Goal: Entertainment & Leisure: Consume media (video, audio)

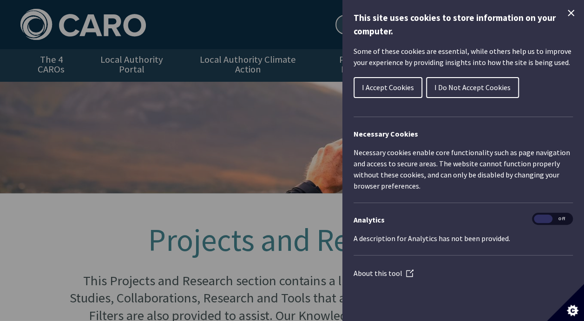
click at [376, 86] on span "I Accept Cookies" at bounding box center [388, 87] width 52 height 9
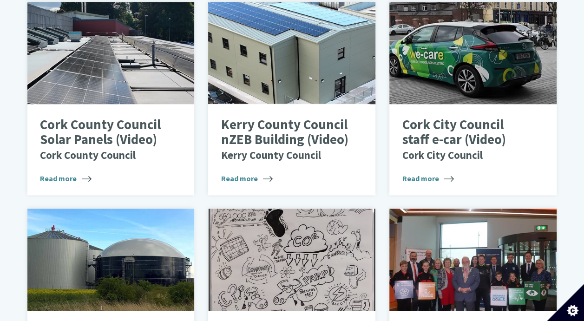
scroll to position [485, 0]
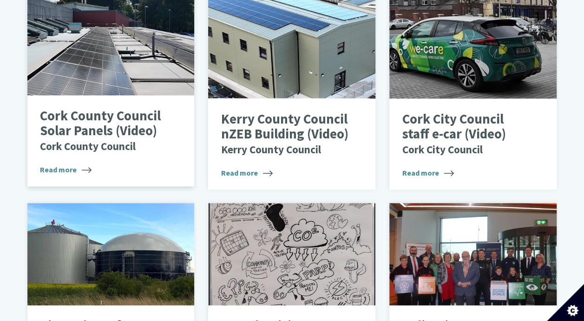
click at [112, 40] on div at bounding box center [110, 44] width 167 height 102
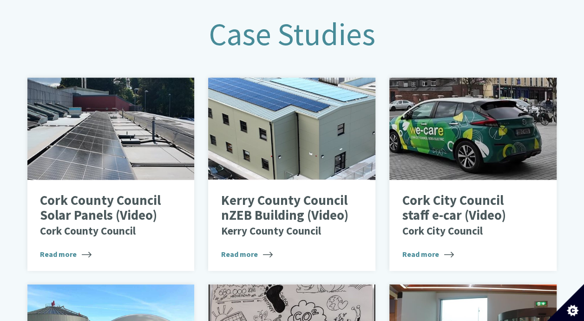
scroll to position [403, 0]
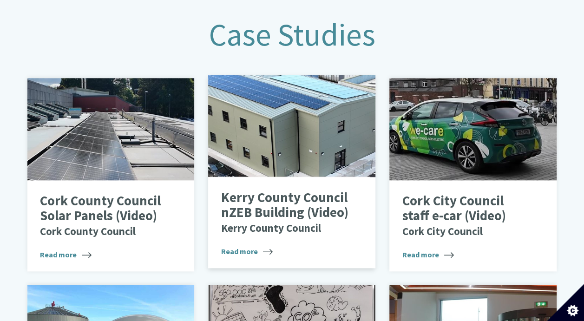
click at [292, 144] on div at bounding box center [291, 126] width 167 height 102
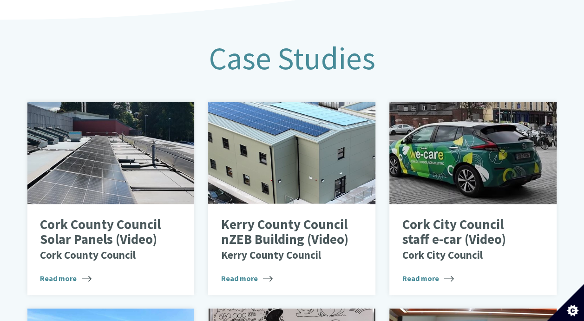
scroll to position [382, 0]
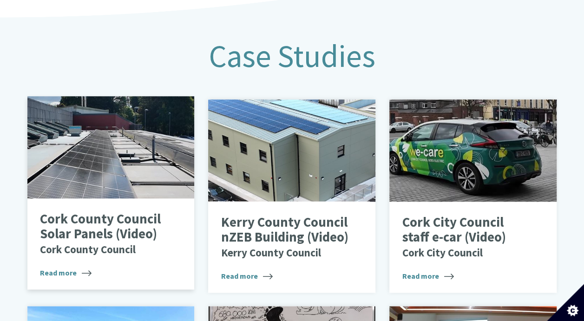
click at [84, 158] on div at bounding box center [110, 147] width 167 height 102
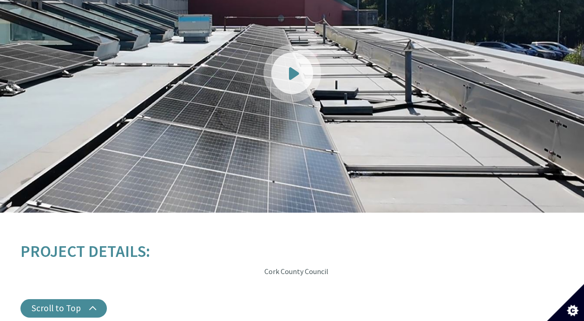
scroll to position [1143, 0]
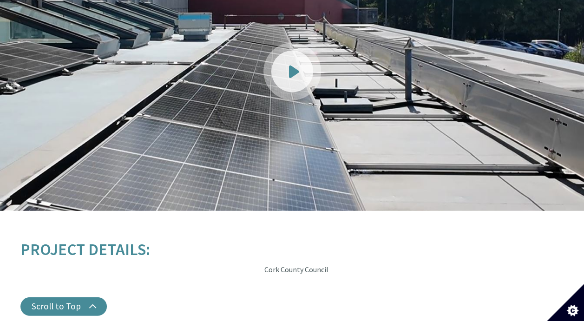
click at [309, 63] on link at bounding box center [292, 71] width 584 height 279
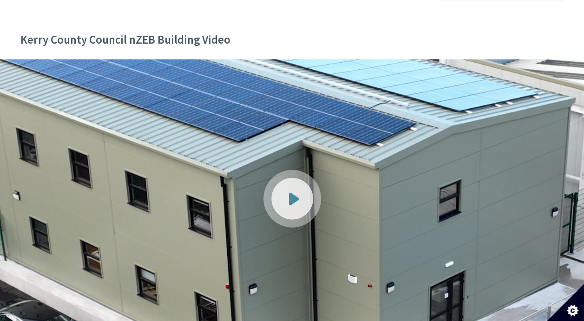
scroll to position [1071, 0]
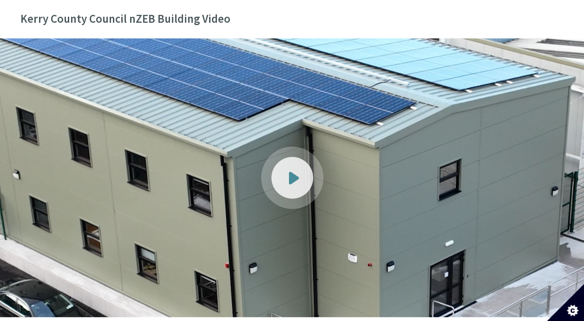
click at [311, 161] on div at bounding box center [292, 178] width 42 height 42
